Goal: Find specific page/section: Find specific page/section

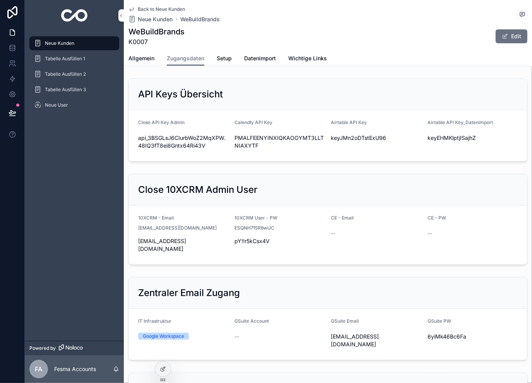
scroll to position [232, 0]
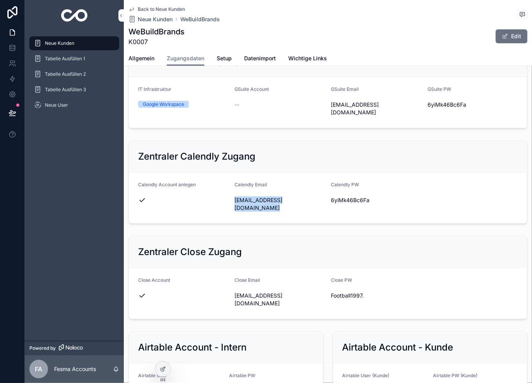
click at [155, 8] on span "Back to Neue Kunden" at bounding box center [161, 9] width 47 height 6
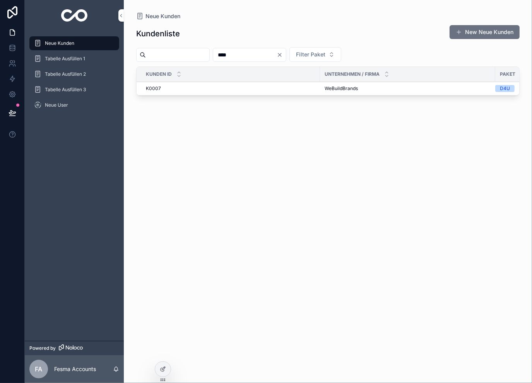
click at [277, 53] on input "****" at bounding box center [244, 55] width 63 height 11
type input "***"
click at [354, 89] on span "Candidate Flow GmbH" at bounding box center [349, 88] width 49 height 6
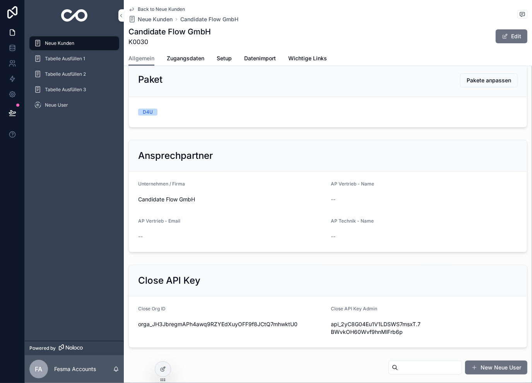
scroll to position [26, 0]
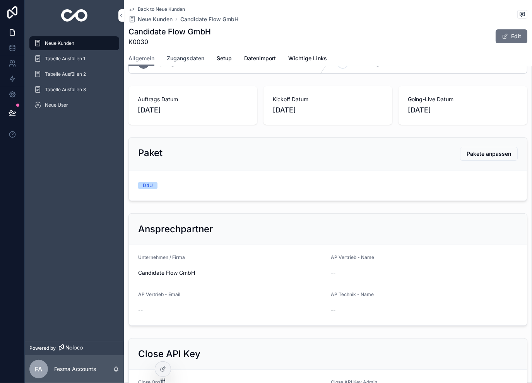
click at [185, 53] on link "Zugangsdaten" at bounding box center [186, 58] width 38 height 15
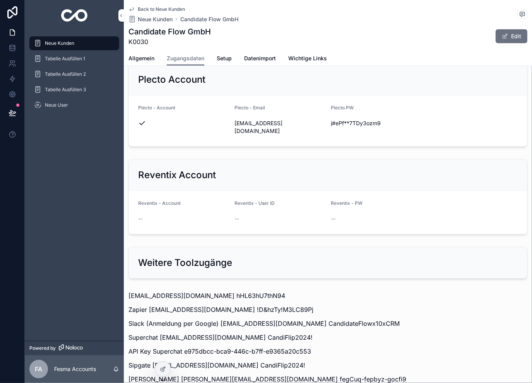
scroll to position [814, 0]
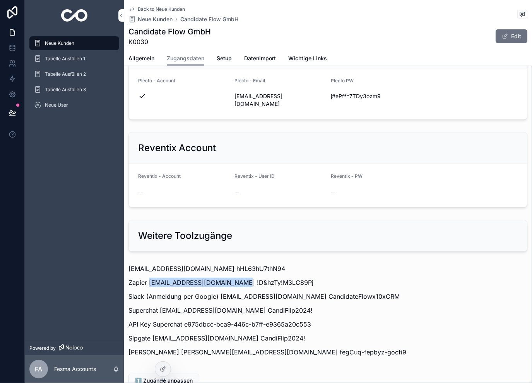
drag, startPoint x: 149, startPoint y: 225, endPoint x: 235, endPoint y: 227, distance: 86.7
click at [235, 278] on p "Zapier [EMAIL_ADDRESS][DOMAIN_NAME] !D&hzTy!M3LC89Pj" at bounding box center [327, 282] width 399 height 9
drag, startPoint x: 239, startPoint y: 226, endPoint x: 304, endPoint y: 229, distance: 65.8
click at [304, 278] on p "Zapier [EMAIL_ADDRESS][DOMAIN_NAME] !D&hzTy!M3LC89Pj" at bounding box center [327, 282] width 399 height 9
copy p "!D&hzTy!M3LC89Pj"
